Goal: Task Accomplishment & Management: Manage account settings

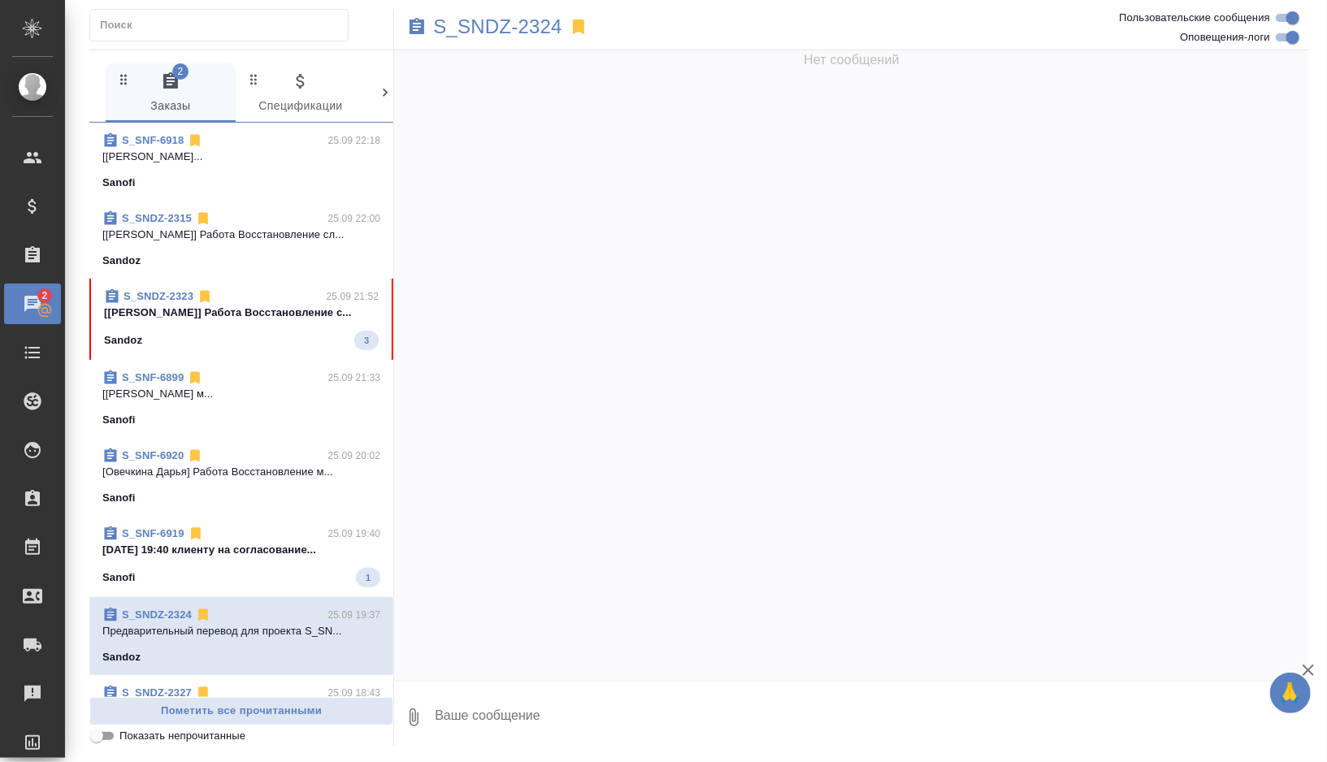
click at [305, 196] on div "S_SNF-6918 25.09 22:18 [[PERSON_NAME]... Sanofi" at bounding box center [241, 162] width 304 height 78
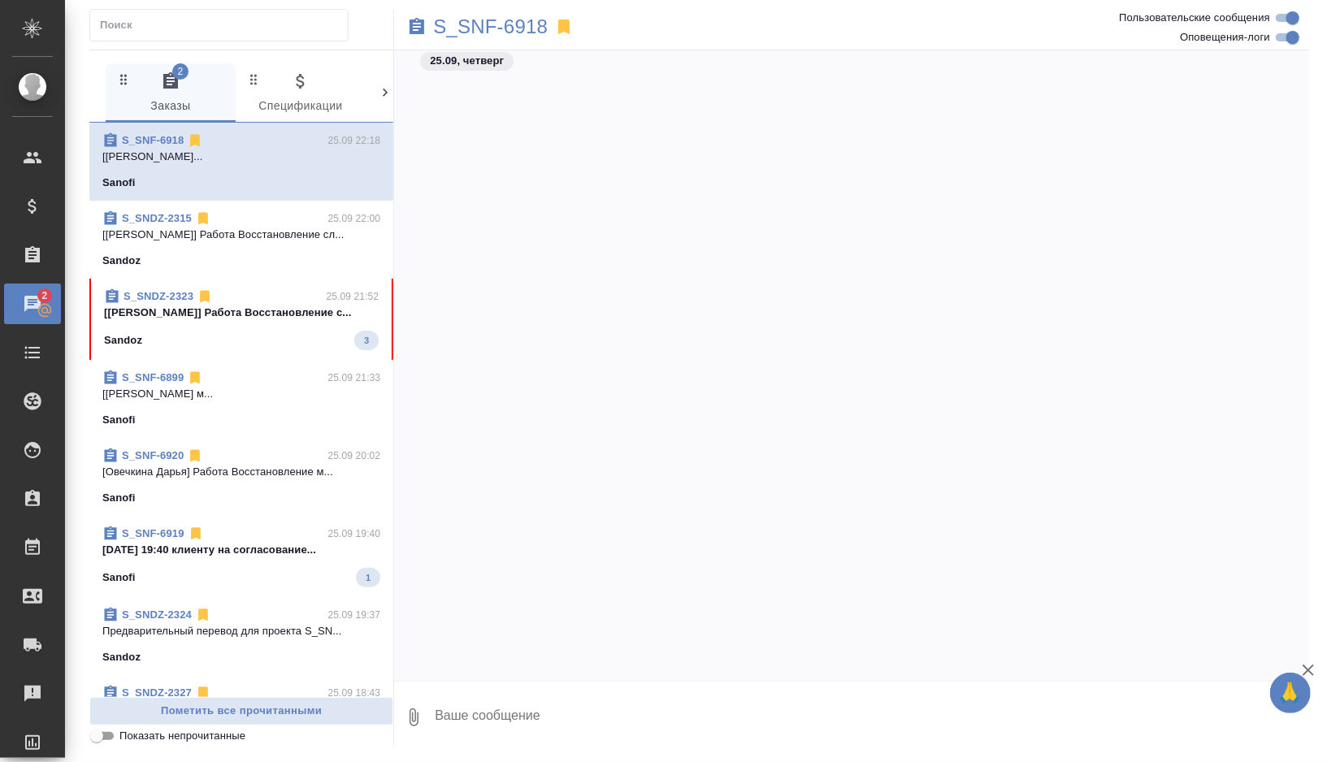
scroll to position [5171, 0]
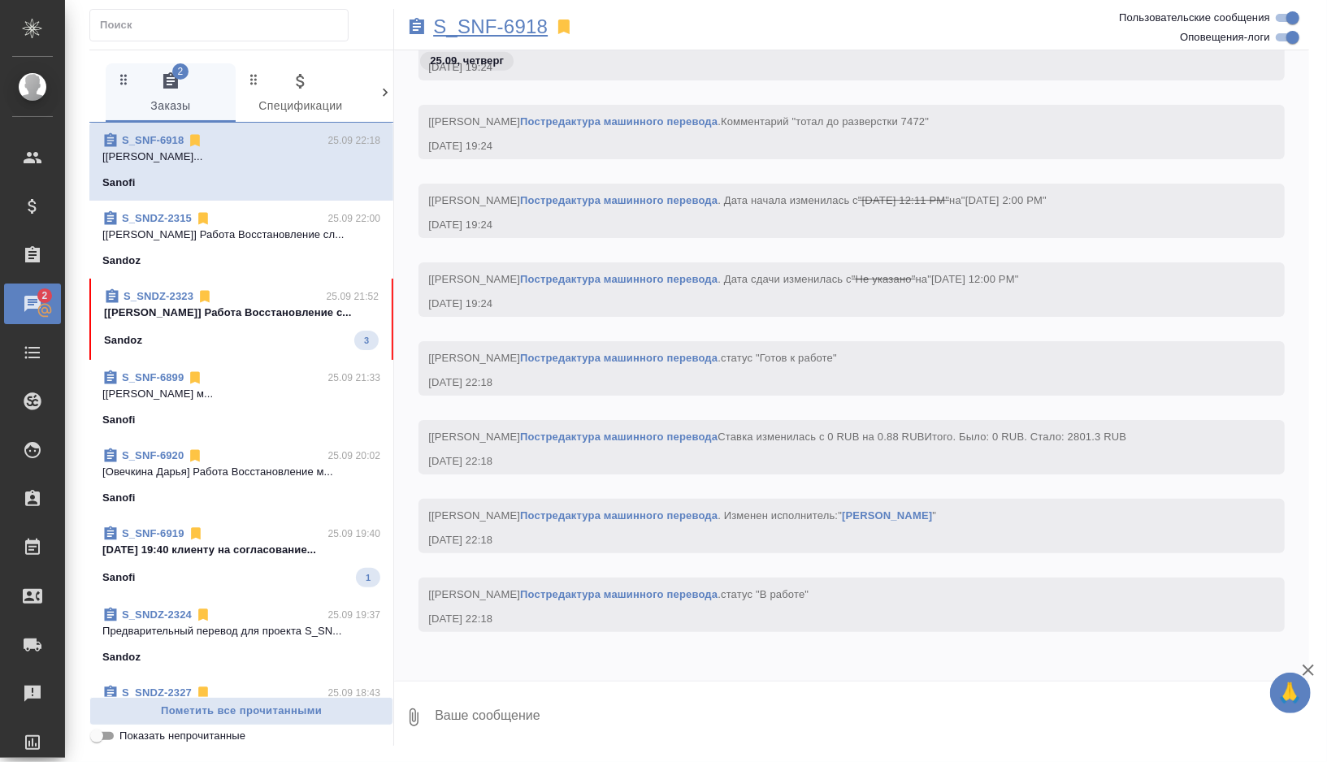
click at [516, 28] on p "S_SNF-6918" at bounding box center [490, 27] width 115 height 16
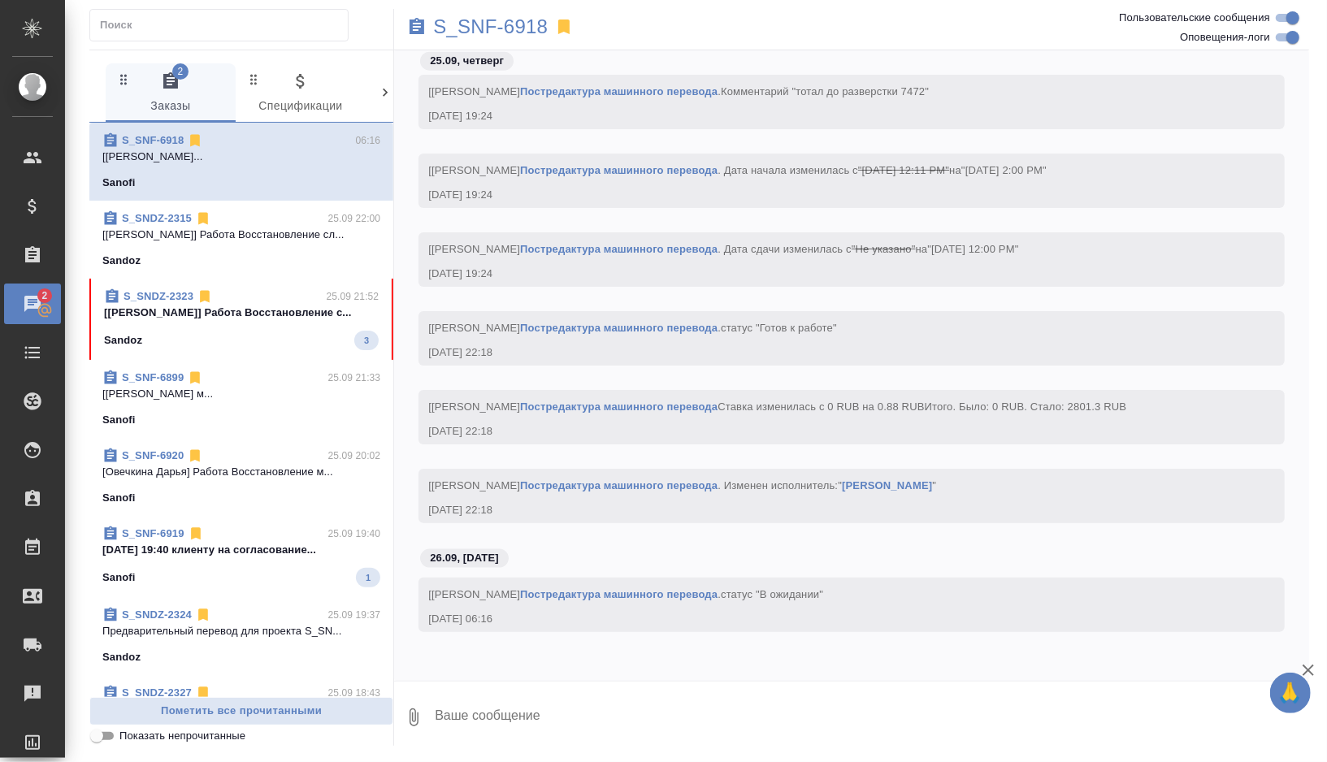
click at [291, 424] on div "Sanofi" at bounding box center [241, 420] width 278 height 16
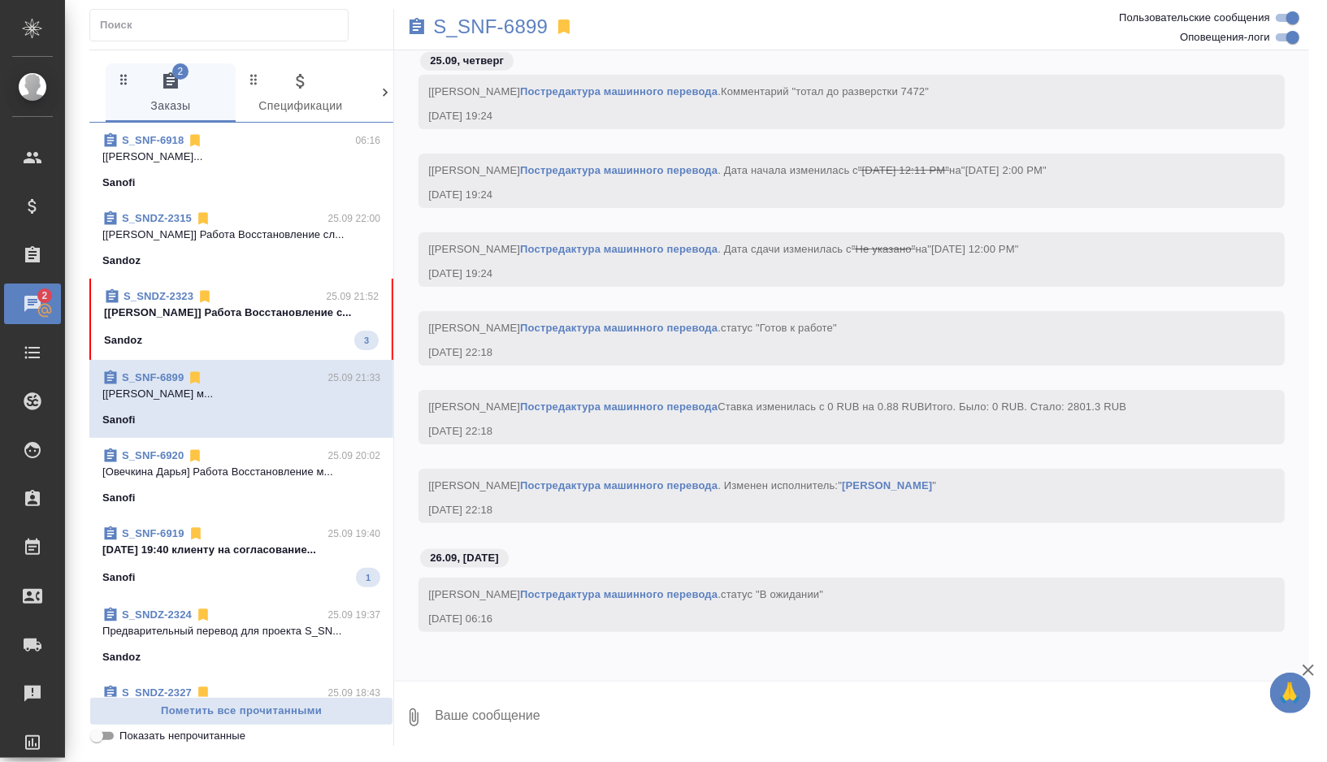
scroll to position [5201, 0]
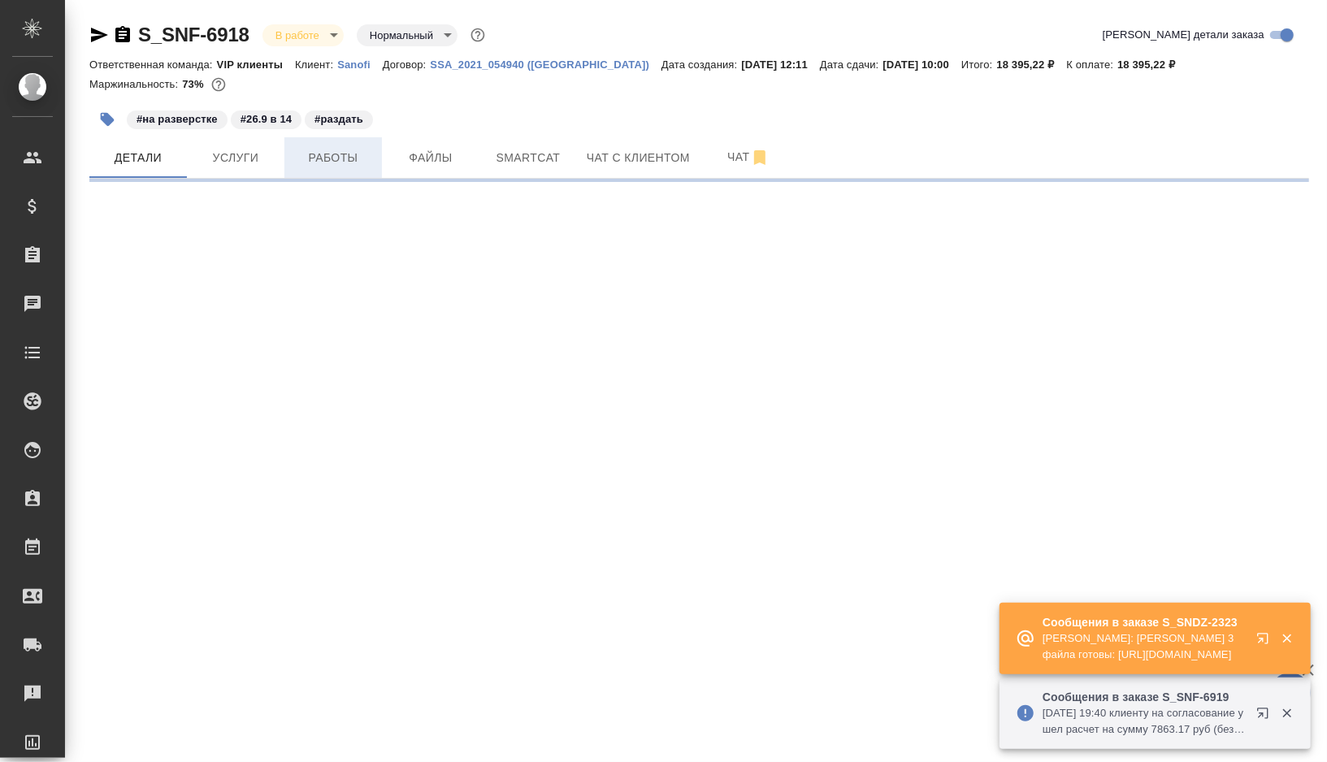
click at [336, 160] on span "Работы" at bounding box center [333, 158] width 78 height 20
select select "RU"
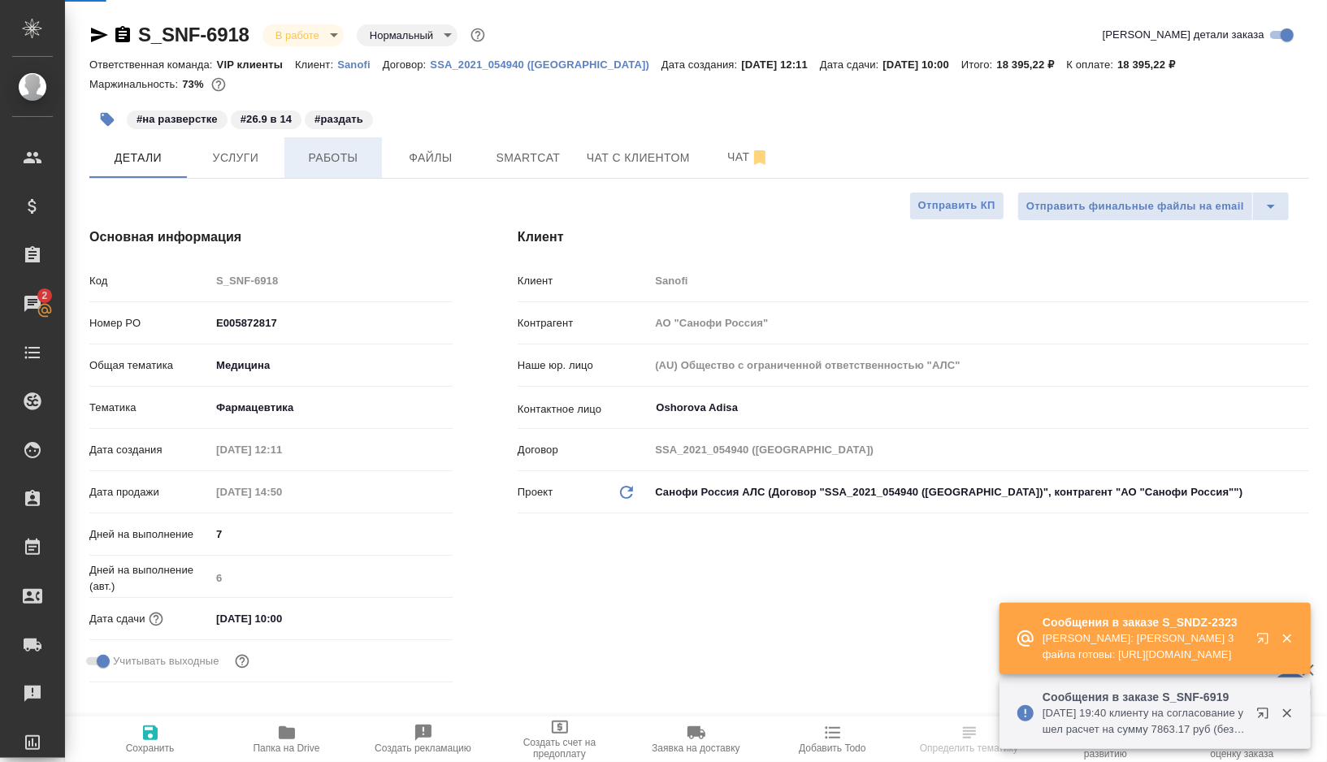
type textarea "x"
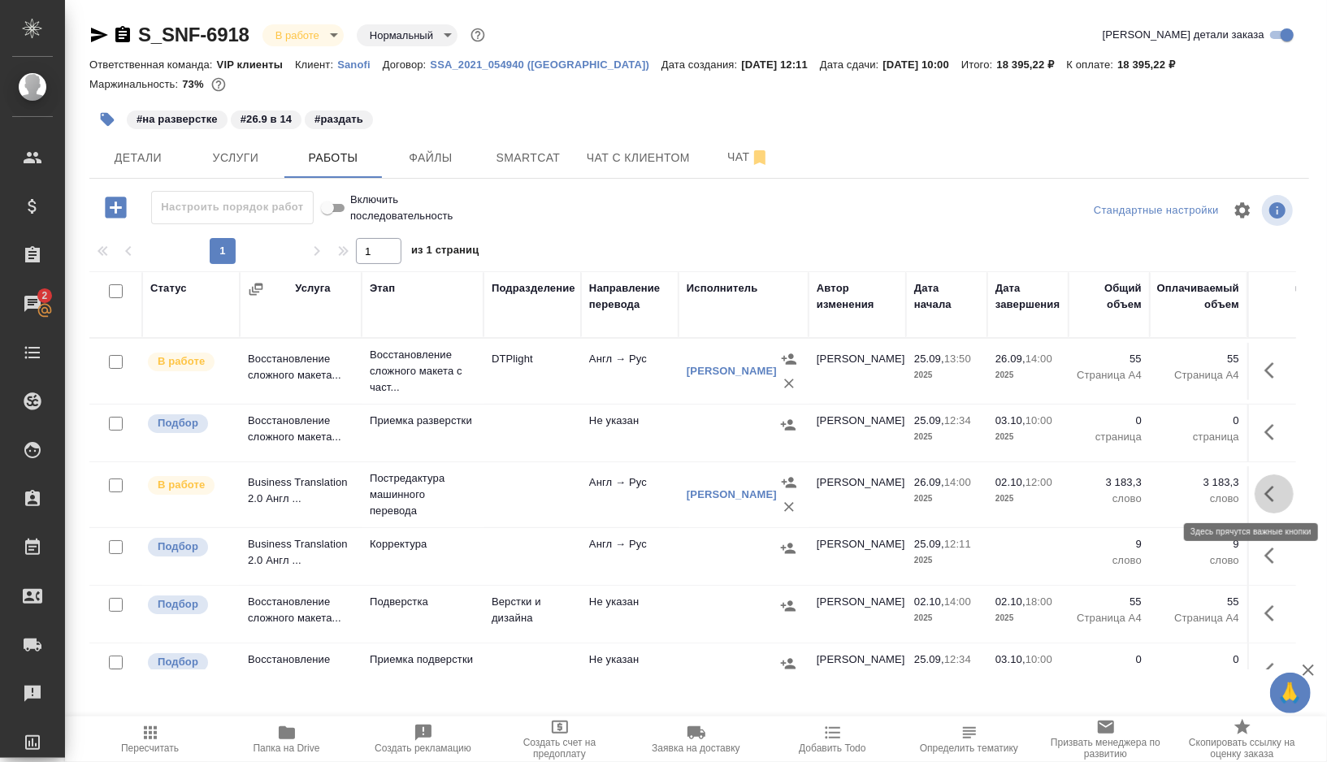
click at [1259, 503] on button "button" at bounding box center [1274, 494] width 39 height 39
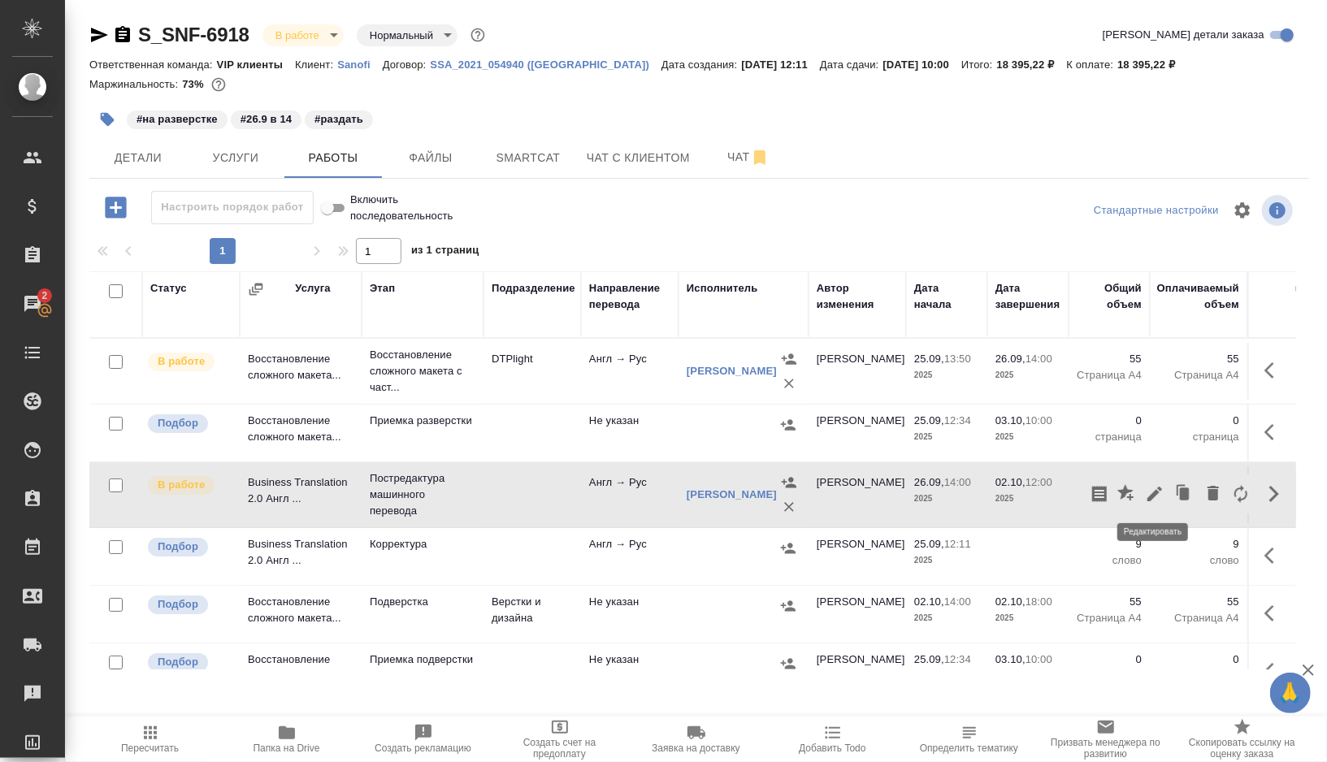
click at [1149, 496] on icon "button" at bounding box center [1155, 494] width 15 height 15
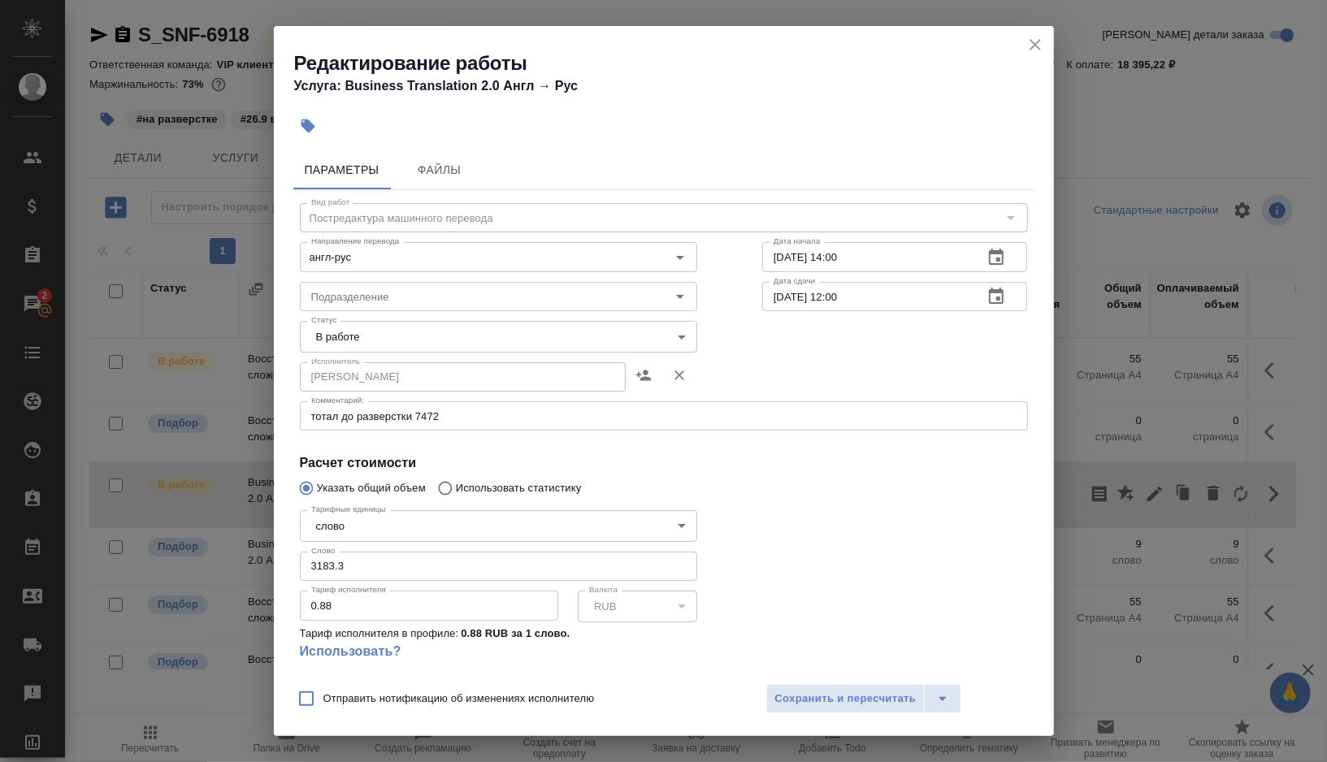
click at [668, 337] on body "🙏 .cls-1 fill:#fff; AWATERA Gorshkova Valentina Клиенты Спецификации Заказы 2 Ч…" at bounding box center [663, 381] width 1327 height 762
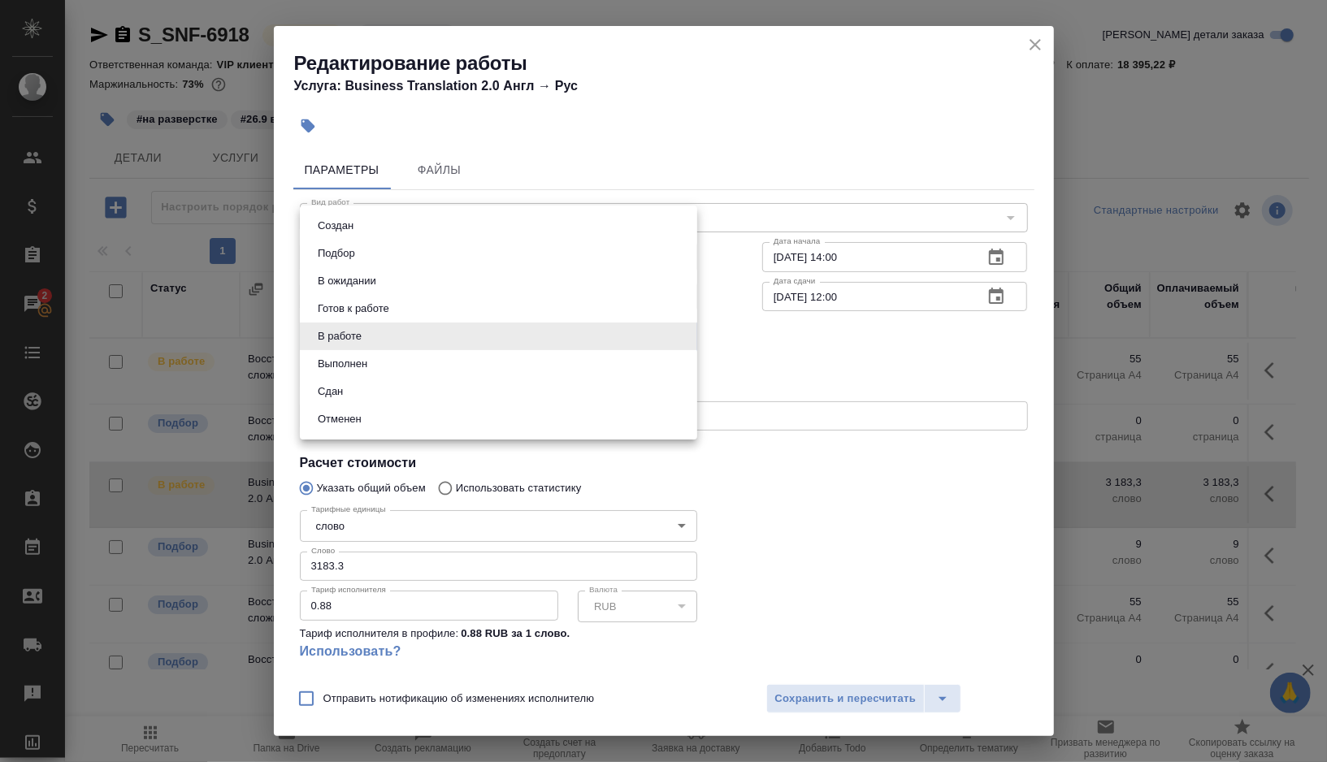
click at [406, 287] on li "В ожидании" at bounding box center [498, 281] width 397 height 28
type input "pending"
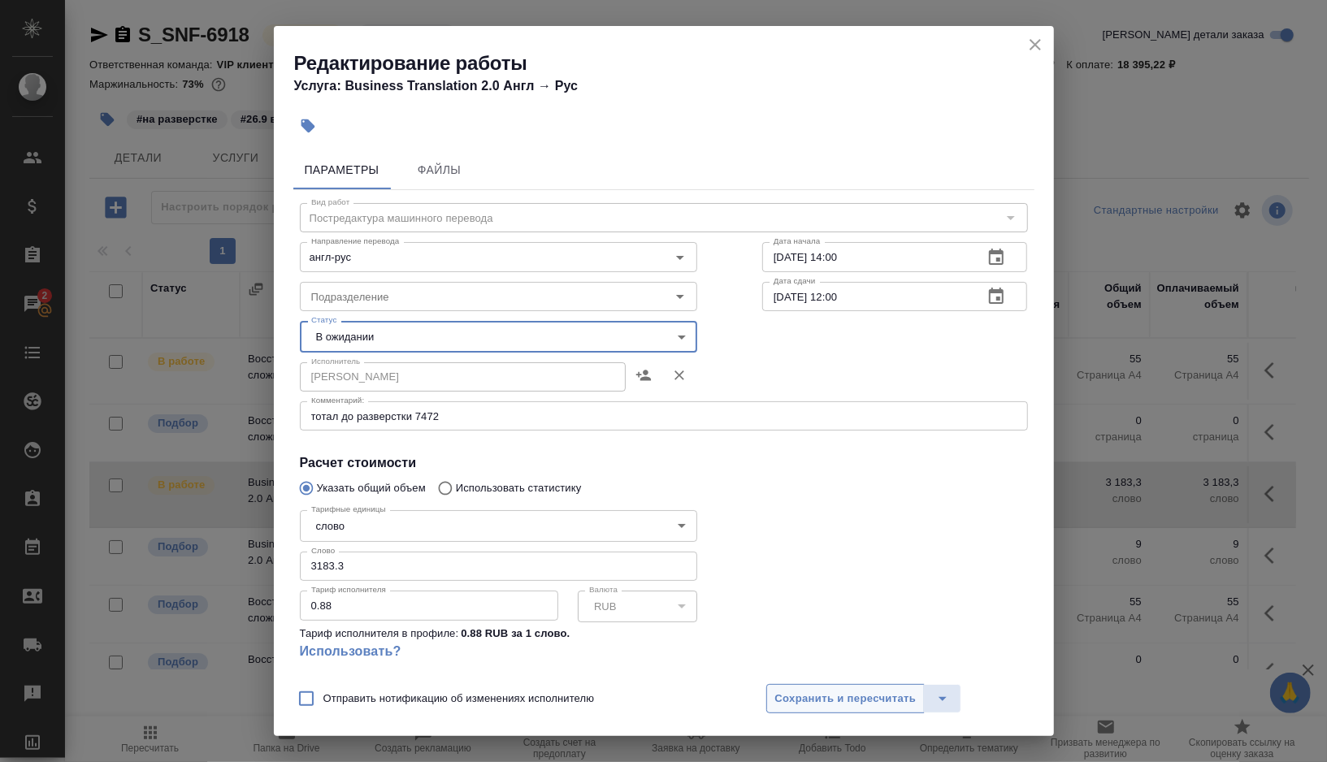
click at [817, 695] on span "Сохранить и пересчитать" at bounding box center [845, 699] width 141 height 19
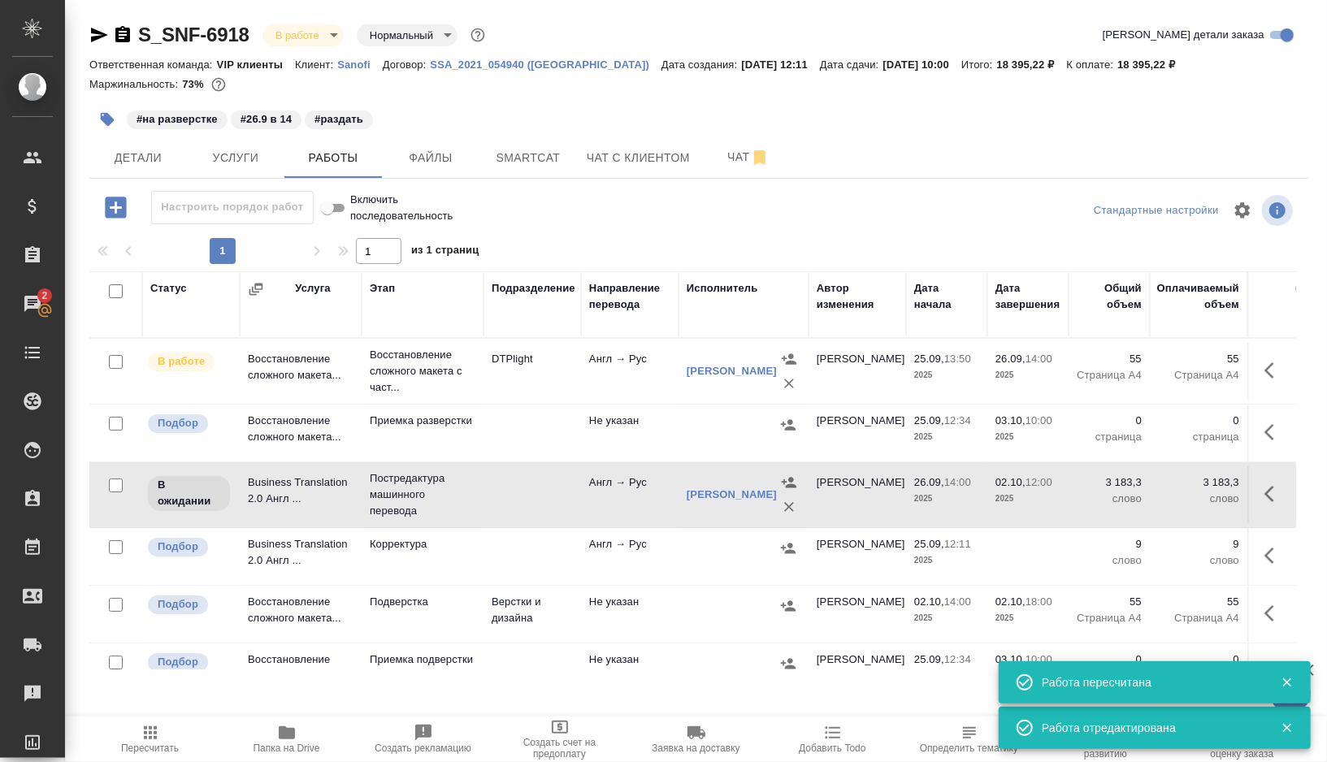
click at [95, 122] on button "button" at bounding box center [107, 120] width 36 height 36
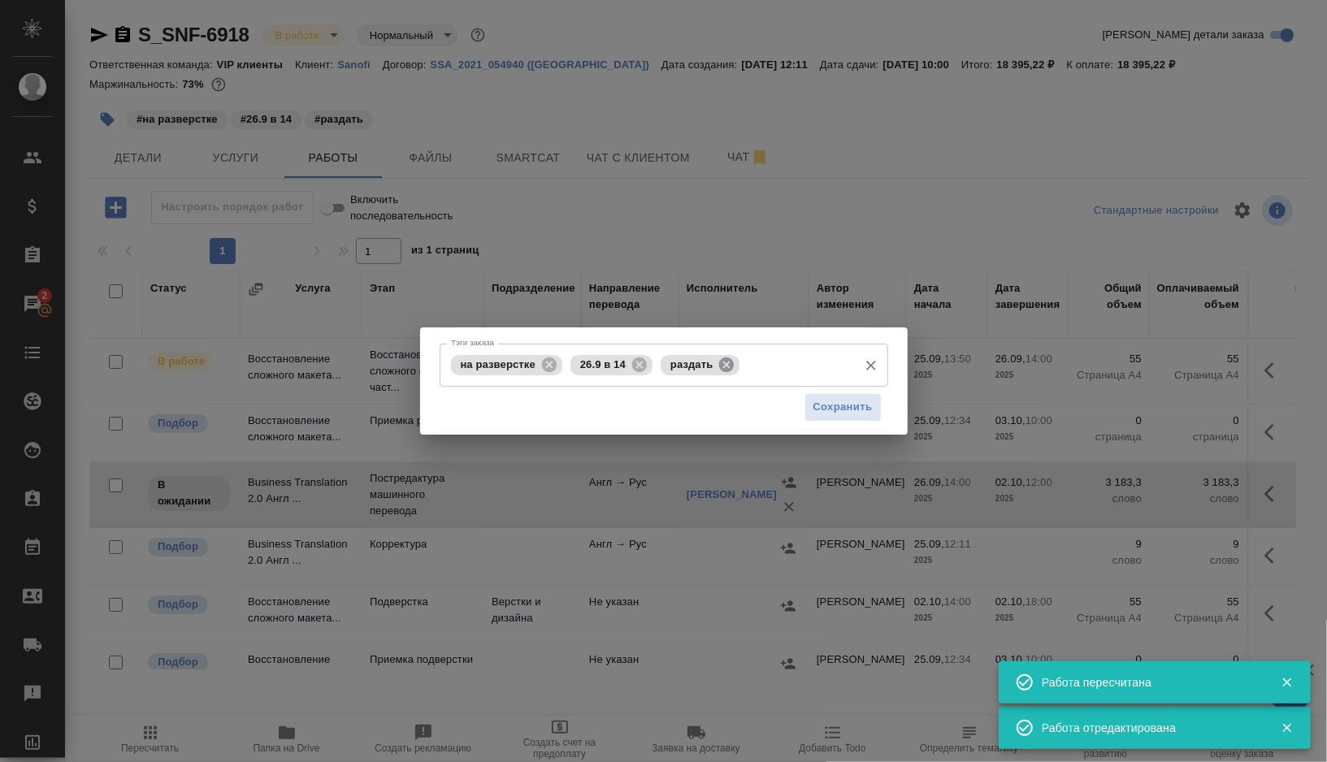
click at [729, 361] on icon at bounding box center [726, 364] width 15 height 15
click at [744, 361] on input "Тэги заказа" at bounding box center [797, 365] width 106 height 28
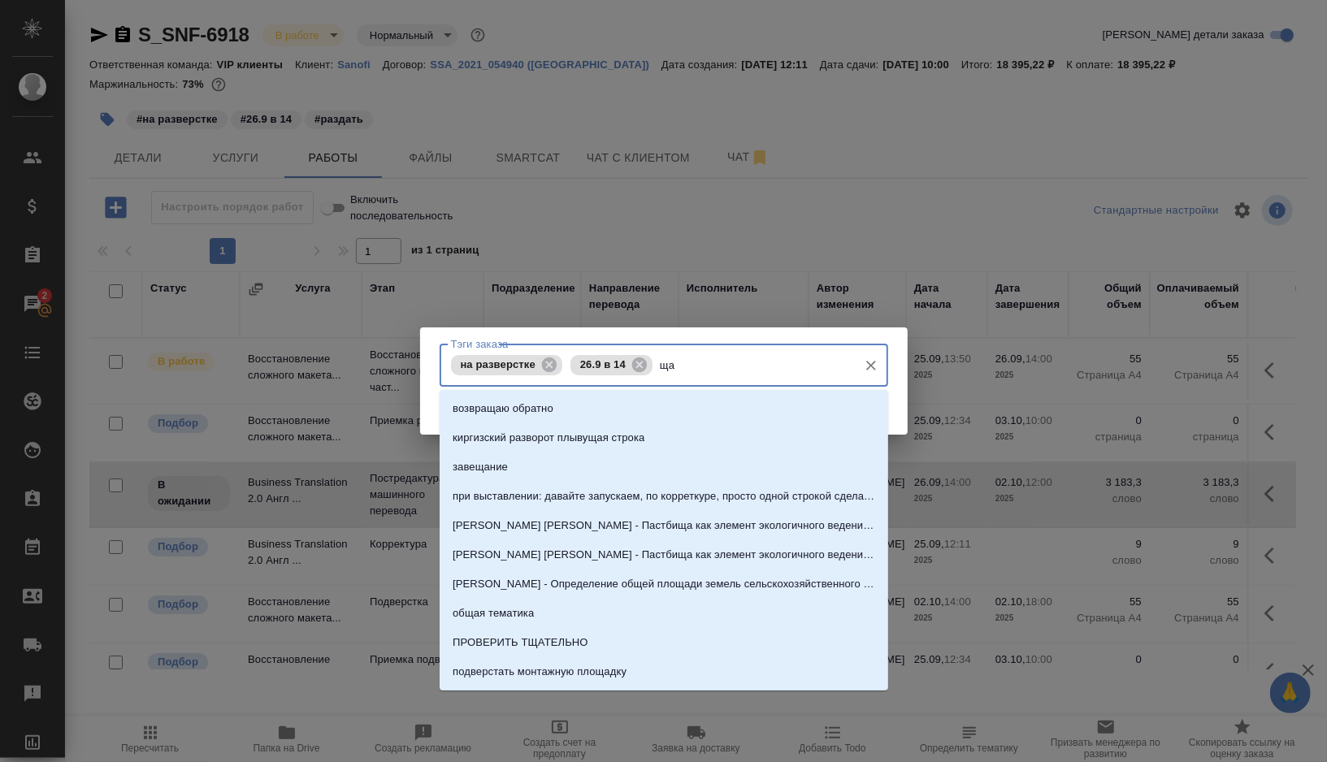
type input "щ"
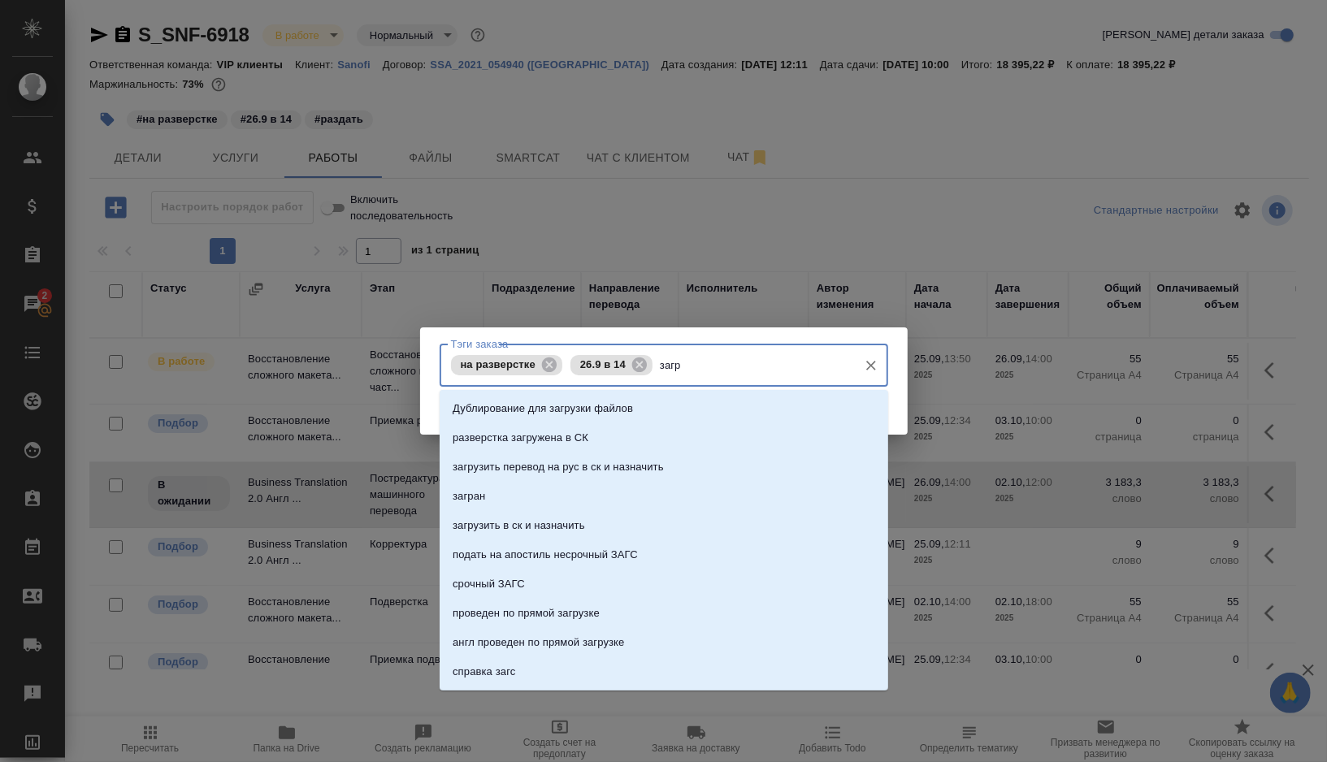
type input "загру"
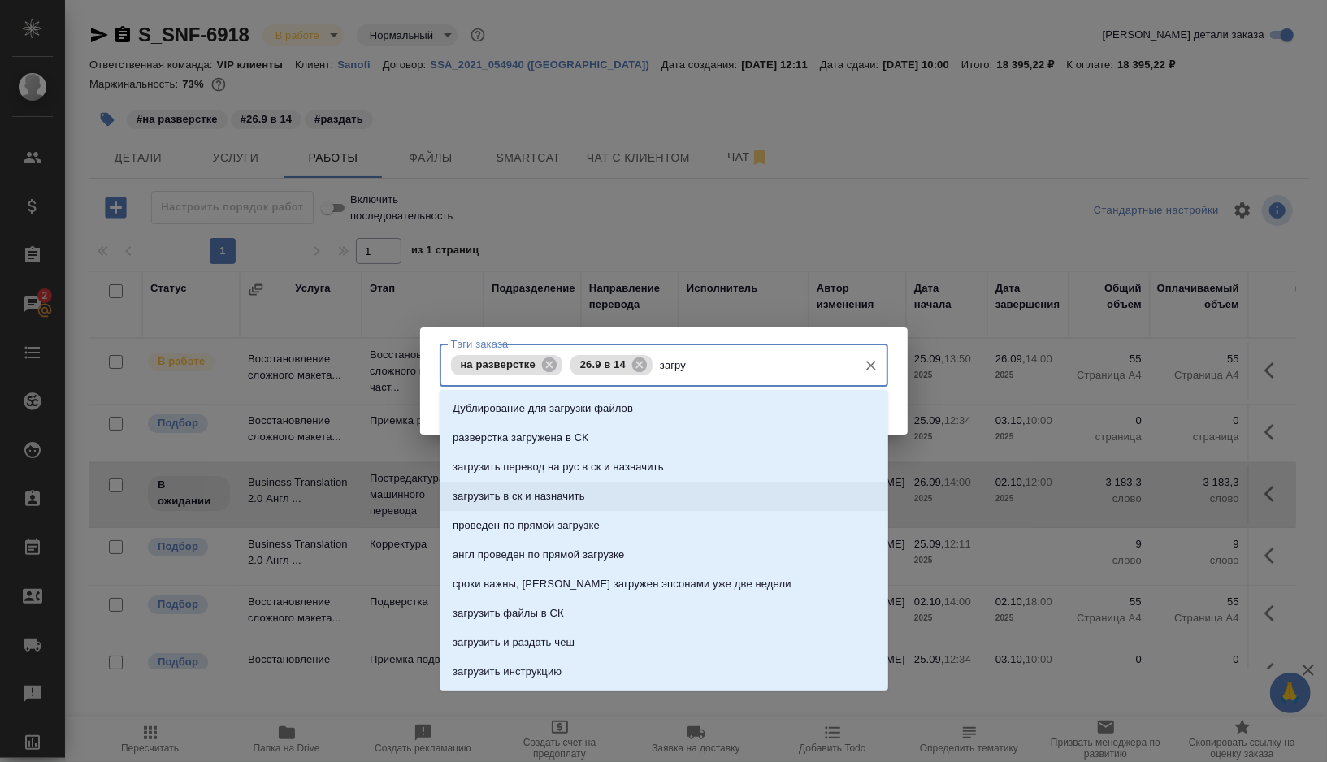
click at [580, 504] on p "загрузить в ск и назначить" at bounding box center [519, 497] width 132 height 16
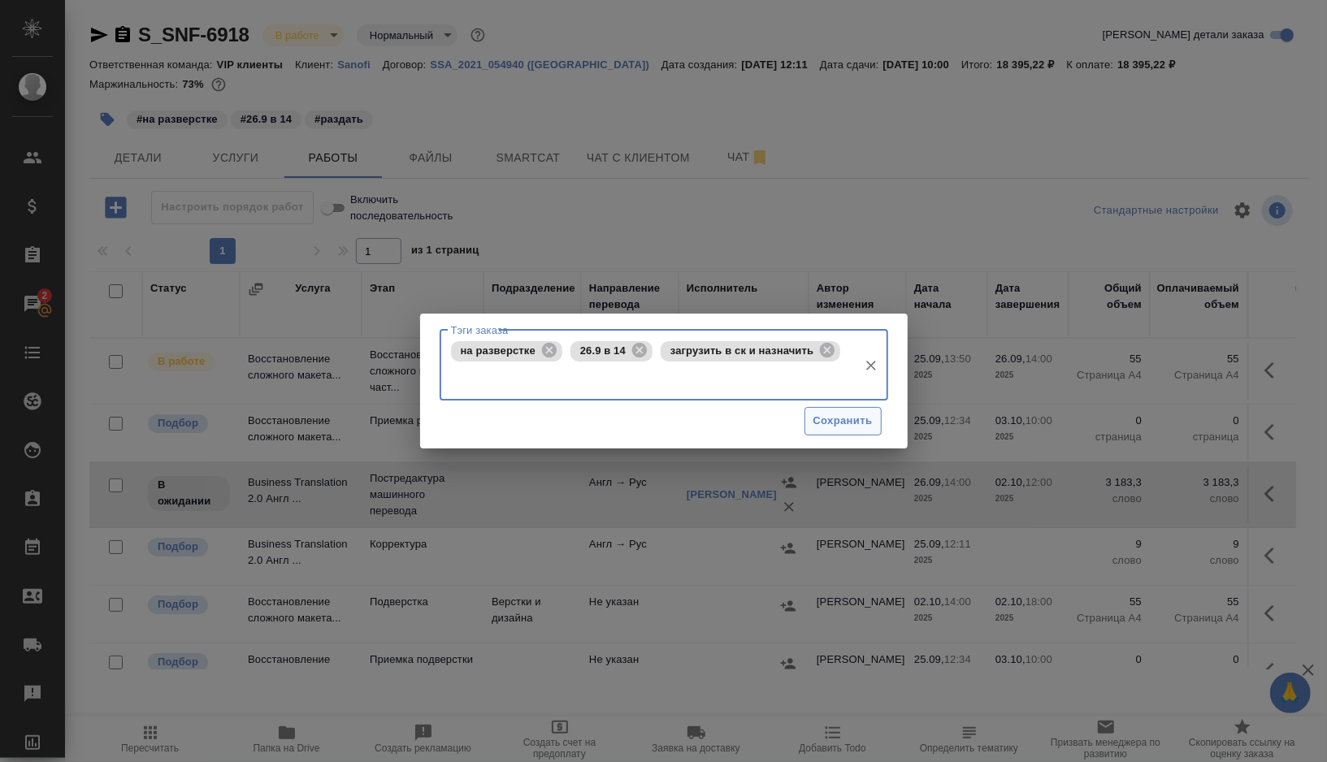
click at [823, 423] on span "Сохранить" at bounding box center [843, 421] width 59 height 19
